Goal: Communication & Community: Answer question/provide support

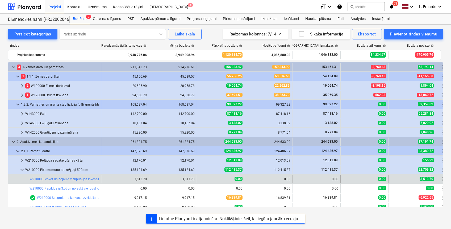
scroll to position [35, 0]
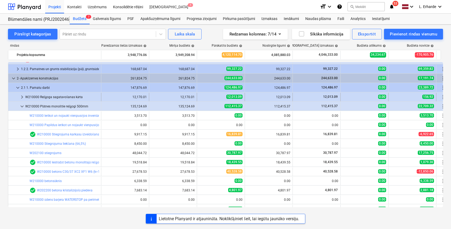
click at [22, 94] on span "keyboard_arrow_right" at bounding box center [22, 97] width 6 height 6
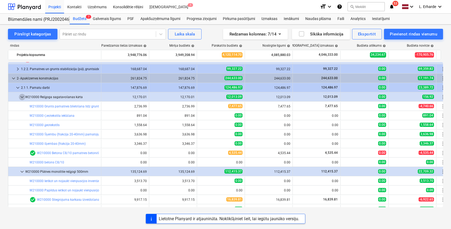
click at [22, 94] on span "keyboard_arrow_down" at bounding box center [22, 97] width 6 height 6
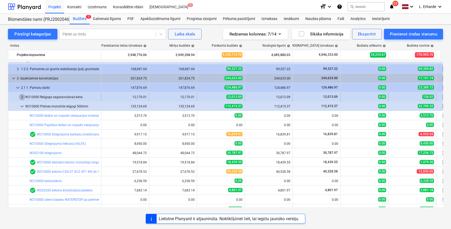
click at [23, 97] on span "keyboard_arrow_right" at bounding box center [22, 97] width 6 height 6
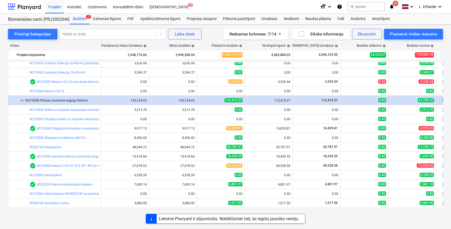
scroll to position [106, 0]
drag, startPoint x: 243, startPoint y: 9, endPoint x: 277, endPoint y: 16, distance: 34.8
click at [243, 9] on div "Projekti Kontakti Uzņēmums Konsolidētie rēķini Iesūtne 1" at bounding box center [180, 6] width 271 height 13
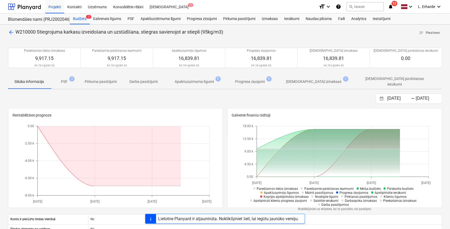
click at [69, 81] on span "PSF 1" at bounding box center [64, 82] width 15 height 6
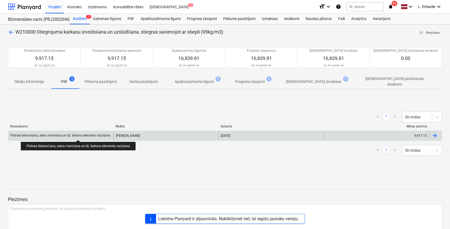
click at [81, 135] on div "Plātnes betonēšana, sienu mūrēšana un dz. betona elementu ražošana" at bounding box center [60, 135] width 100 height 4
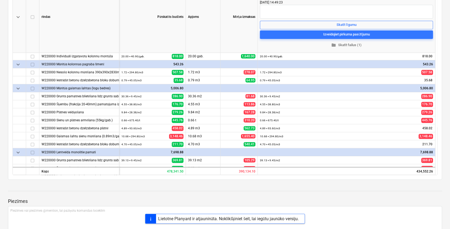
scroll to position [175, 0]
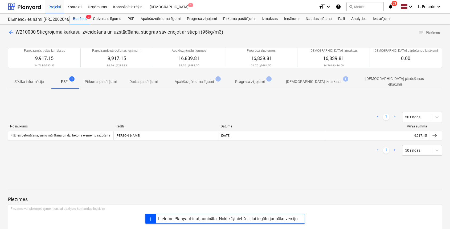
click at [260, 81] on p "Progresa ziņojumi" at bounding box center [250, 82] width 30 height 6
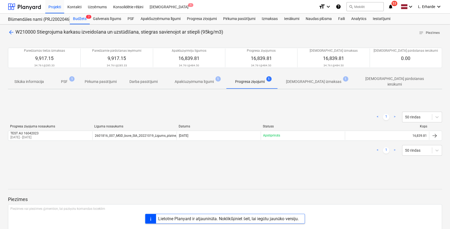
click at [317, 80] on p "Apstiprinātas izmaksas" at bounding box center [313, 82] width 55 height 6
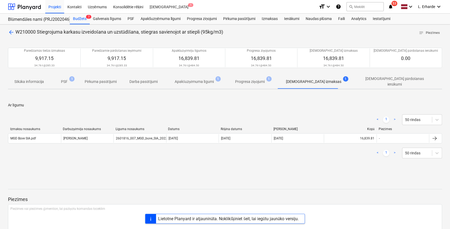
click at [13, 32] on span "arrow_back" at bounding box center [11, 32] width 6 height 6
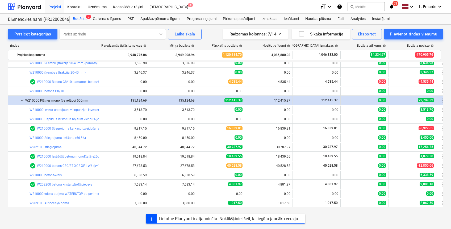
scroll to position [213, 0]
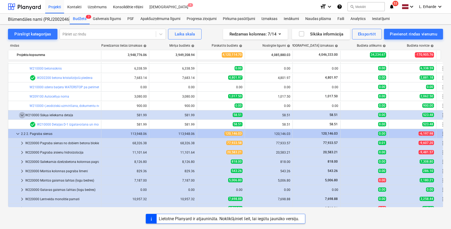
click at [23, 115] on span "keyboard_arrow_down" at bounding box center [22, 115] width 6 height 6
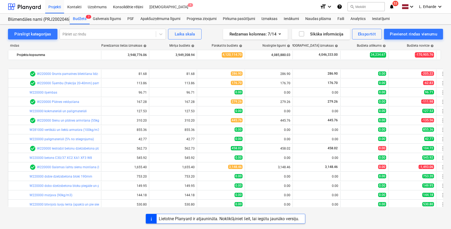
scroll to position [355, 0]
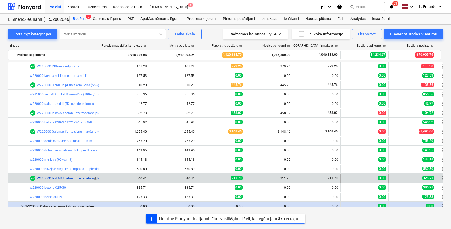
click at [81, 177] on link "W220000 Iestrādāt betonu dzelzsbetona bloku dobumos (0,44)" at bounding box center [82, 178] width 90 height 4
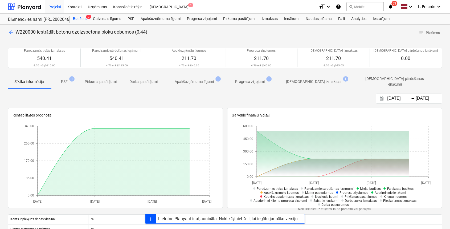
click at [193, 80] on p "Apakšuzņēmuma līgumi" at bounding box center [194, 82] width 39 height 6
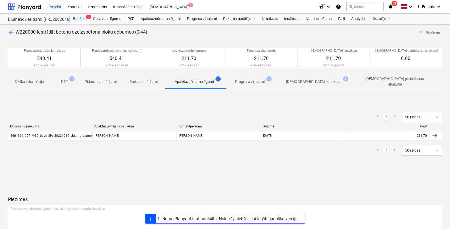
click at [12, 32] on span "arrow_back" at bounding box center [11, 32] width 6 height 6
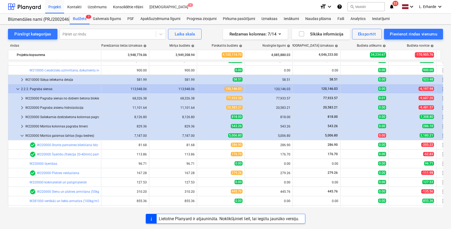
scroll to position [248, 0]
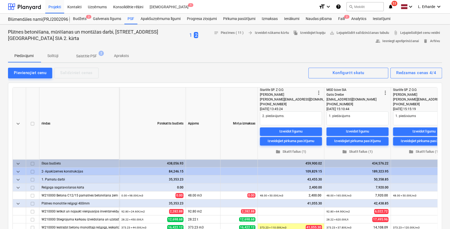
type textarea "x"
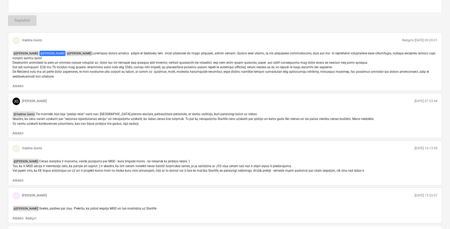
scroll to position [284, 0]
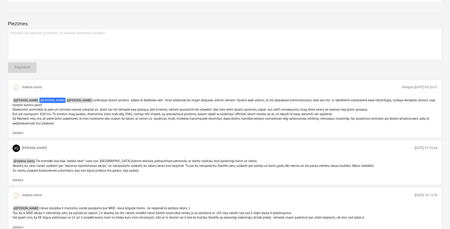
click at [21, 132] on p "Atbildēt" at bounding box center [18, 133] width 11 height 5
click at [68, 36] on div "﻿ @ [PERSON_NAME] ﻿ ﻿ ﻿" at bounding box center [225, 43] width 434 height 31
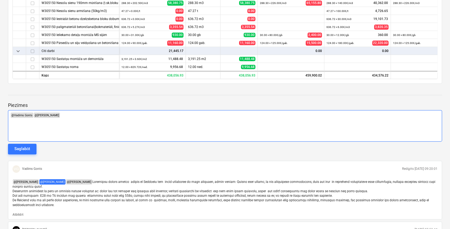
click at [26, 124] on div "﻿ @ [PERSON_NAME] ﻿ ﻿ @ [PERSON_NAME] ﻿ ﻿" at bounding box center [225, 125] width 434 height 31
drag, startPoint x: 76, startPoint y: 115, endPoint x: 79, endPoint y: 114, distance: 3.0
click at [76, 115] on p "﻿ @ [PERSON_NAME] ﻿ ﻿ @ [PERSON_NAME] ﻿ ﻿" at bounding box center [224, 114] width 429 height 5
click at [76, 121] on div "﻿ @ [PERSON_NAME] ﻿ ﻿ @ [PERSON_NAME] ﻿ ﻿" at bounding box center [225, 125] width 434 height 31
type textarea "x"
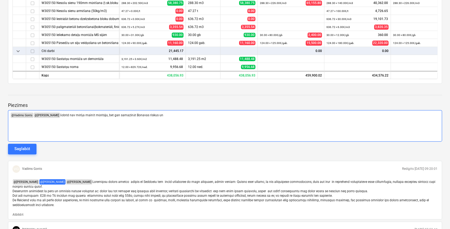
click at [160, 114] on span "šobrīd nav mērķa mainīt mūrētāju, bet gan samazināt Bonavas riskus un" at bounding box center [111, 115] width 103 height 4
click at [210, 117] on div "﻿ @ [PERSON_NAME] ﻿ ﻿ @ [PERSON_NAME] ﻿ šobrīd nav mērķa mainīt mūrētāju, bet g…" at bounding box center [225, 125] width 434 height 31
click at [211, 115] on span "šobrīd nav mērķa mainīt mūrētāju, bet gan samazināt Bonavas riskus/atkarību no …" at bounding box center [151, 115] width 182 height 4
click at [232, 116] on p "﻿ @ [PERSON_NAME] ﻿ ﻿ @ [PERSON_NAME] ﻿ šobrīd nav mērķa mainīt mūrētāju, bet g…" at bounding box center [224, 114] width 429 height 5
click at [228, 114] on span "šobrīd nav mērķa mainīt mūrētāju, bet gan samazināt Bonavas riskus/atkarību no …" at bounding box center [186, 115] width 252 height 4
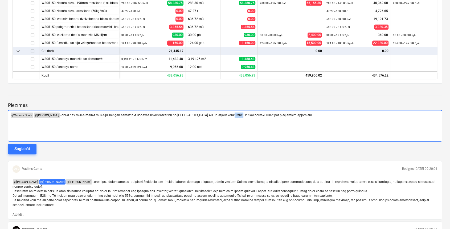
click at [228, 114] on span "šobrīd nav mērķa mainīt mūrētāju, bet gan samazināt Bonavas riskus/atkarību no …" at bounding box center [186, 115] width 252 height 4
click at [287, 113] on p "﻿ @ [PERSON_NAME] ﻿ ﻿ @ [PERSON_NAME] ﻿ šobrīd nav mērķa mainīt mūrētāju, bet g…" at bounding box center [224, 114] width 429 height 5
click at [281, 114] on span "šobrīd nav mērķa mainīt mūrētāju, bet gan samazināt Bonavas riskus/atkarību no …" at bounding box center [183, 115] width 247 height 4
drag, startPoint x: 321, startPoint y: 115, endPoint x: 336, endPoint y: 111, distance: 15.4
click at [322, 115] on p "﻿ @ [PERSON_NAME] ﻿ ﻿ @ [PERSON_NAME] ﻿ šobrīd nav mērķa mainīt mūrētāju, bet g…" at bounding box center [224, 114] width 429 height 5
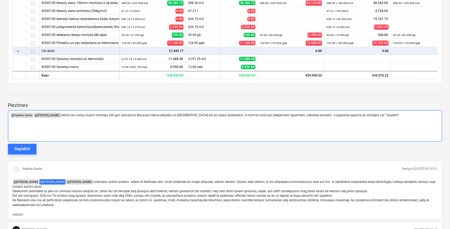
click at [385, 116] on p "﻿ @ [PERSON_NAME] ﻿ ﻿ @ [PERSON_NAME] ﻿ šobrīd nav mērķa mainīt mūrētāju, bet g…" at bounding box center [224, 114] width 429 height 5
drag, startPoint x: 309, startPoint y: 115, endPoint x: 317, endPoint y: 114, distance: 8.3
click at [310, 115] on span "šobrīd nav mērķa mainīt mūrētāju, bet gan samazināt Bonavas riskus/atkarību no …" at bounding box center [230, 115] width 340 height 4
click at [396, 113] on p "﻿ @ [PERSON_NAME] ﻿ ﻿ @ [PERSON_NAME] ﻿ šobrīd nav mērķa mainīt mūrētāju, bet g…" at bounding box center [224, 114] width 429 height 5
click at [368, 114] on span "šobrīd nav mērķa mainīt mūrētāju, bet gan samazināt Bonavas riskus/atkarību no …" at bounding box center [232, 115] width 345 height 4
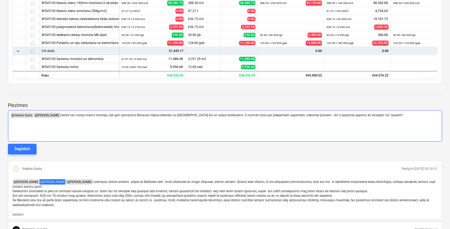
click at [392, 115] on p "﻿ @ [PERSON_NAME] ﻿ ﻿ @ [PERSON_NAME] ﻿ šobrīd nav mērķa mainīt mūrētāju, bet g…" at bounding box center [224, 114] width 429 height 5
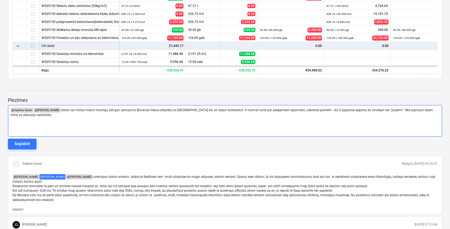
drag, startPoint x: 417, startPoint y: 108, endPoint x: 432, endPoint y: 114, distance: 16.2
click at [417, 109] on span "šobrīd nav mērķa mainīt mūrētāju, bet gan samazināt Bonavas riskus/atkarību no …" at bounding box center [221, 112] width 423 height 9
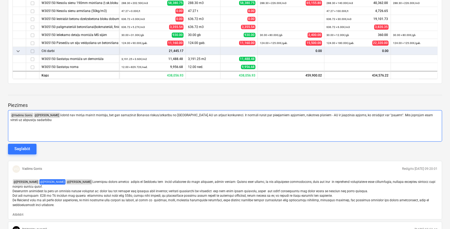
click at [38, 121] on p "﻿ @ [PERSON_NAME] ﻿ ﻿ @ [PERSON_NAME] ﻿ šobrīd nav mērķa mainīt mūrētāju, bet g…" at bounding box center [224, 117] width 429 height 10
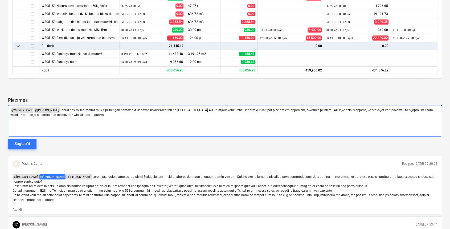
click at [24, 114] on span "šobrīd nav mērķa mainīt mūrētāju, bet gan samazināt Bonavas riskus/atkarību no …" at bounding box center [221, 112] width 423 height 9
click at [93, 114] on p "﻿ @ [PERSON_NAME] ﻿ ﻿ @ [PERSON_NAME] ﻿ šobrīd nav mērķa mainīt mūrētāju, bet g…" at bounding box center [224, 112] width 429 height 10
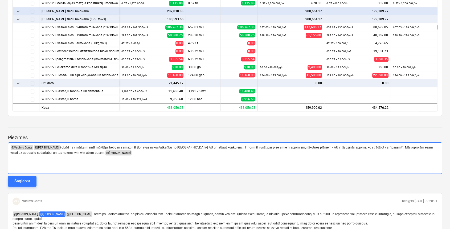
scroll to position [159, 0]
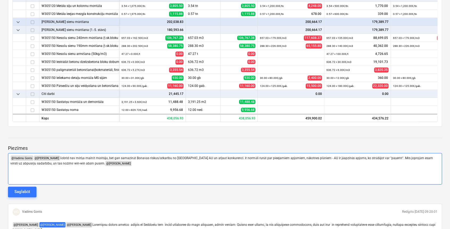
drag, startPoint x: 112, startPoint y: 163, endPoint x: 119, endPoint y: 162, distance: 7.5
click at [112, 163] on p "﻿ @ [PERSON_NAME] ﻿ ﻿ @ [PERSON_NAME] ﻿ šobrīd nav mērķa mainīt mūrētāju, bet g…" at bounding box center [224, 160] width 429 height 11
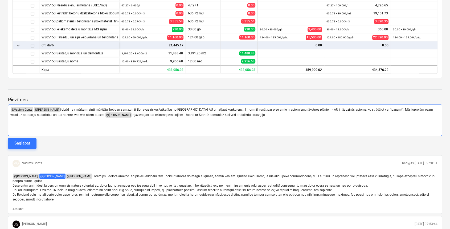
click at [234, 115] on span "ir jāvienojas par nākamajiem soļiem - šobrīd ar Starlife komunicē 4 cilvēki ar …" at bounding box center [198, 115] width 133 height 4
click at [245, 116] on p "﻿ @ [PERSON_NAME] ﻿ ﻿ @ [PERSON_NAME] ﻿ šobrīd nav mērķa mainīt mūrētāju, bet g…" at bounding box center [224, 112] width 429 height 11
drag, startPoint x: 207, startPoint y: 115, endPoint x: 220, endPoint y: 115, distance: 12.5
click at [208, 115] on span "ir jāvienojas par nākamajiem soļiem - šobrīd ar Starlife komunicē 4 cilvēki ar …" at bounding box center [198, 115] width 133 height 4
click at [259, 115] on p "﻿ @ [PERSON_NAME] ﻿ ﻿ @ [PERSON_NAME] ﻿ šobrīd nav mērķa mainīt mūrētāju, bet g…" at bounding box center [224, 112] width 429 height 11
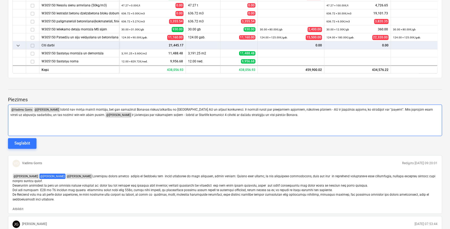
drag, startPoint x: 198, startPoint y: 112, endPoint x: 219, endPoint y: 121, distance: 23.1
click at [198, 112] on p "﻿ @ [PERSON_NAME] ﻿ ﻿ @ [PERSON_NAME] ﻿ šobrīd nav mērķa mainīt mūrētāju, bet g…" at bounding box center [224, 112] width 429 height 11
click at [282, 115] on p "﻿ @ [PERSON_NAME] ﻿ ﻿ @ [PERSON_NAME] ﻿ šobrīd nav mērķa mainīt mūrētāju, bet g…" at bounding box center [224, 112] width 429 height 11
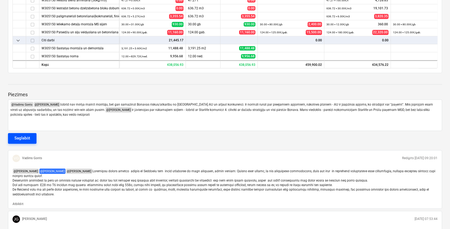
click at [30, 137] on button "Saglabāt" at bounding box center [22, 138] width 28 height 11
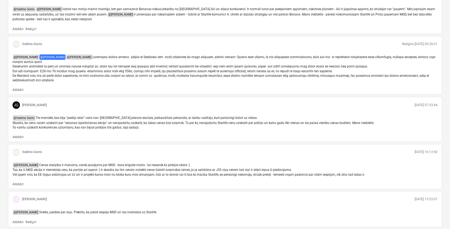
scroll to position [390, 0]
